Goal: Check status: Check status

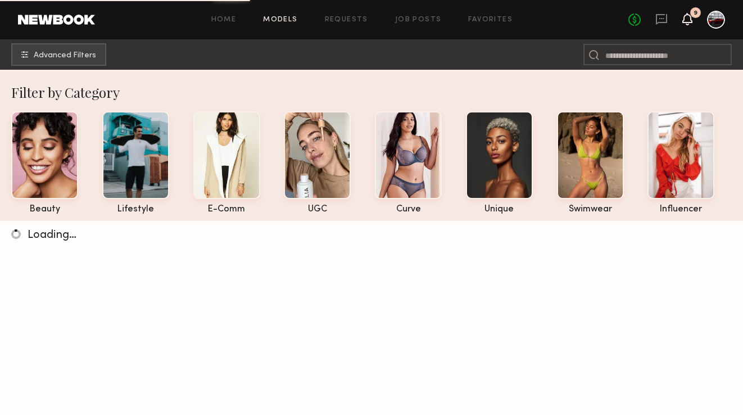
click at [684, 19] on icon at bounding box center [687, 19] width 9 height 8
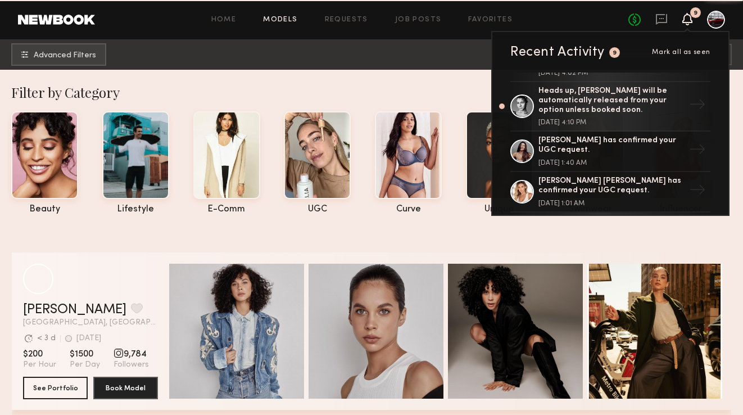
scroll to position [83, 0]
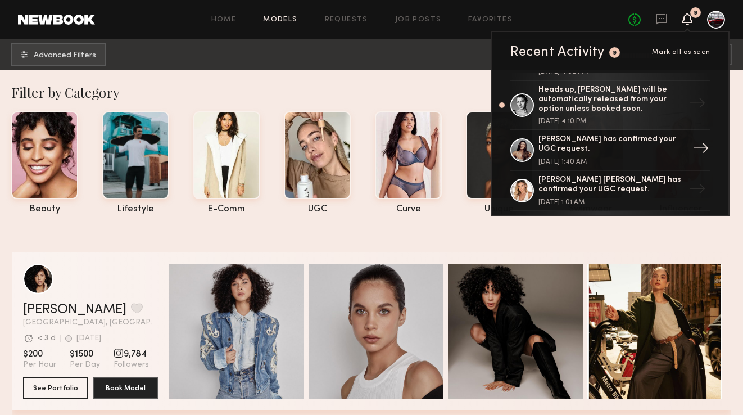
click at [637, 135] on div "[PERSON_NAME] has confirmed your UGC request." at bounding box center [611, 144] width 146 height 19
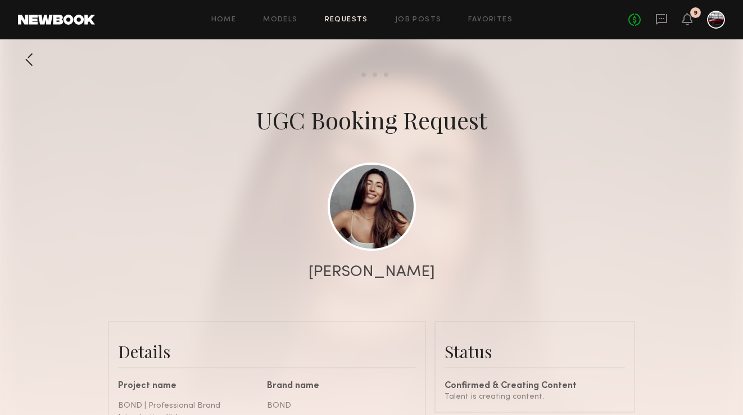
click at [681, 21] on div "No fees up to $5,000 9" at bounding box center [676, 20] width 97 height 18
click at [688, 21] on icon at bounding box center [687, 19] width 9 height 8
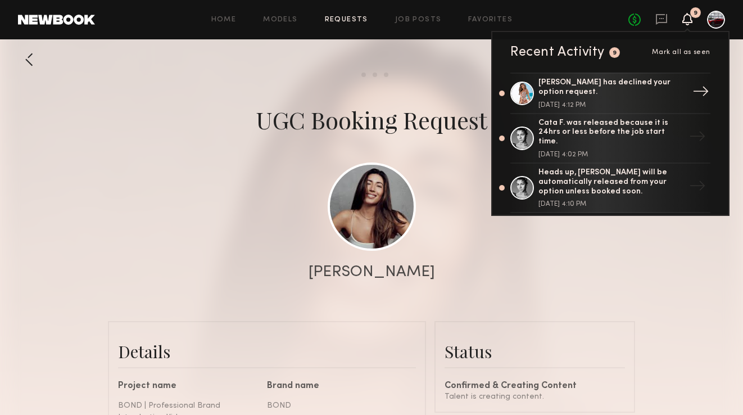
scroll to position [106, 0]
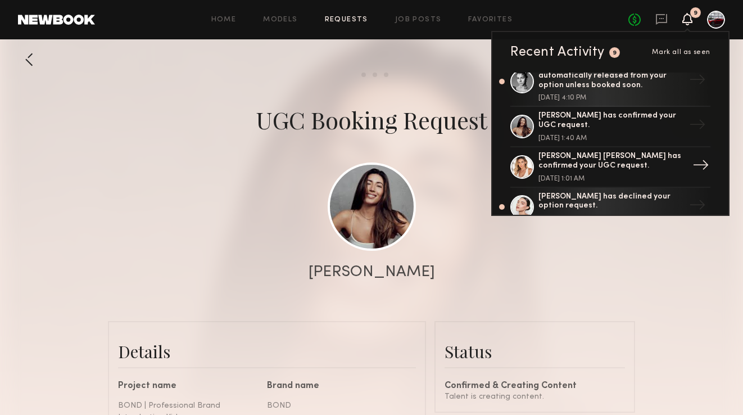
click at [601, 152] on div "[PERSON_NAME] [PERSON_NAME] has confirmed your UGC request." at bounding box center [611, 161] width 146 height 19
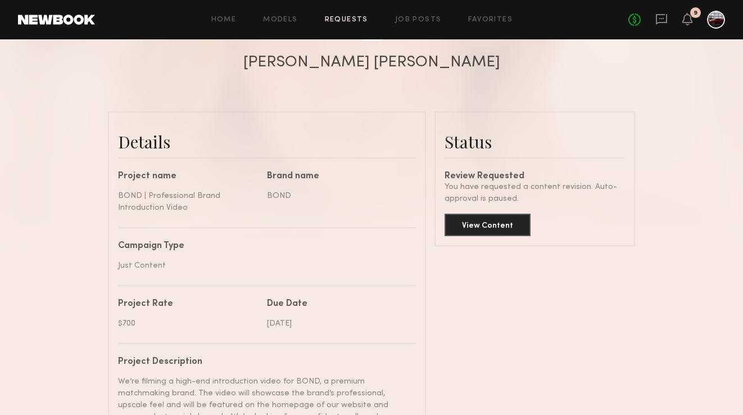
scroll to position [236, 0]
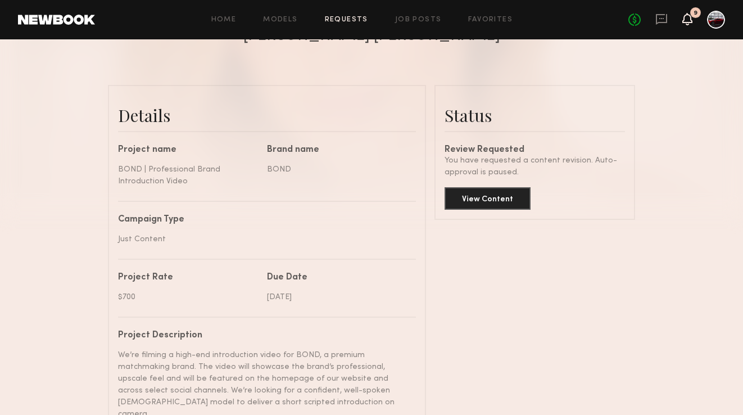
click at [684, 20] on icon at bounding box center [687, 19] width 9 height 8
